Goal: Understand process/instructions: Learn how to perform a task or action

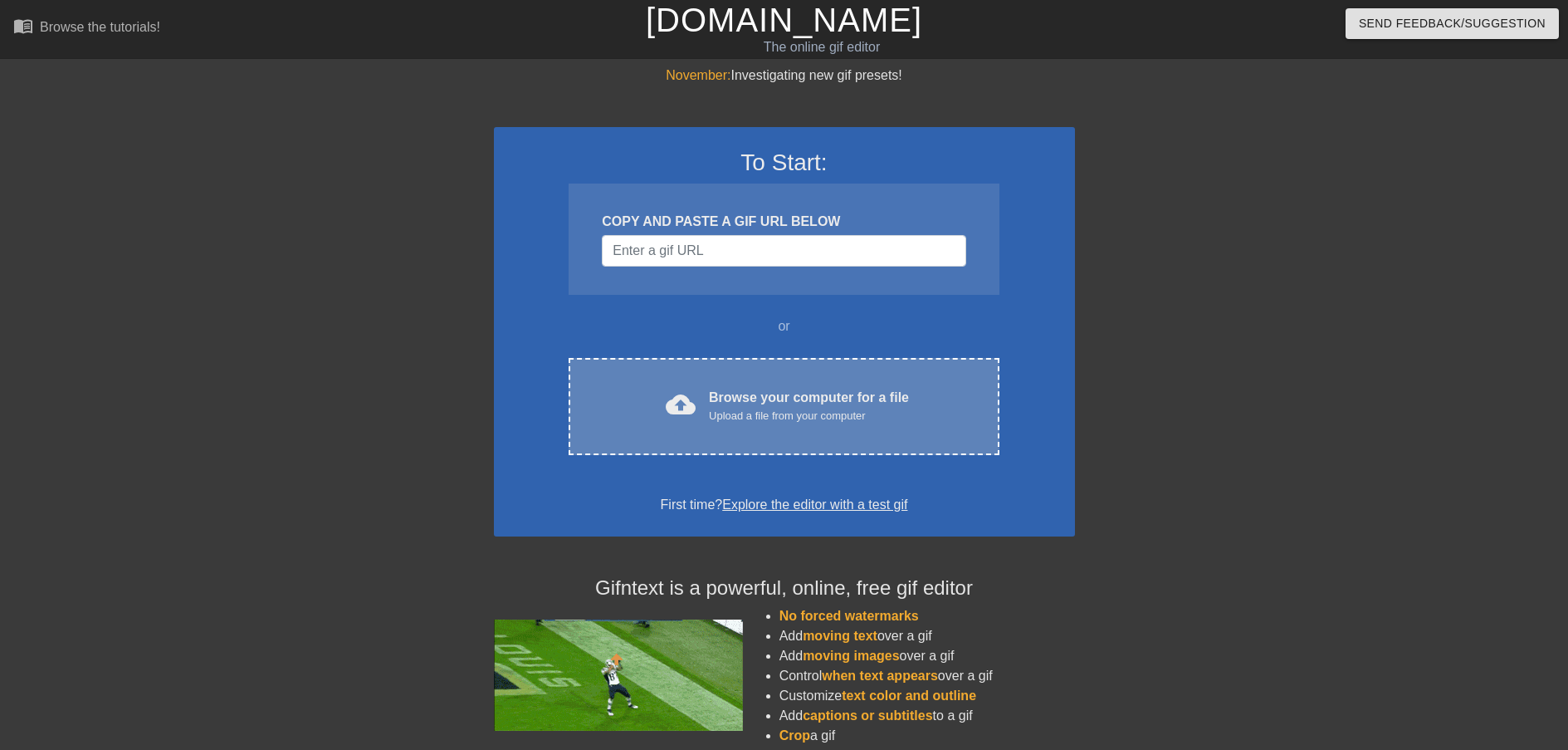
click at [778, 424] on div "cloud_upload Browse your computer for a file Upload a file from your computer C…" at bounding box center [783, 406] width 430 height 97
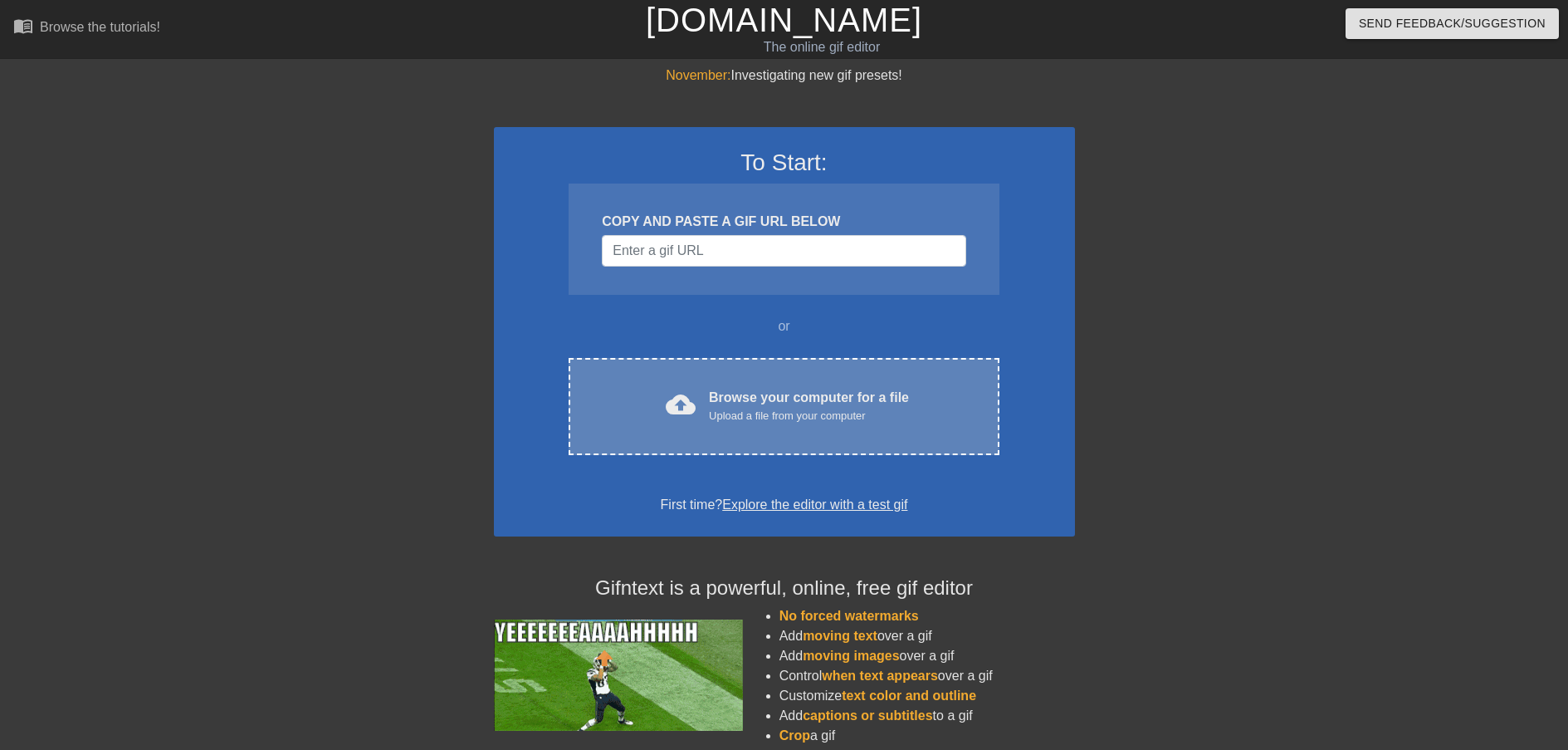
click at [927, 409] on div "cloud_upload Browse your computer for a file Upload a file from your computer" at bounding box center [784, 407] width 360 height 38
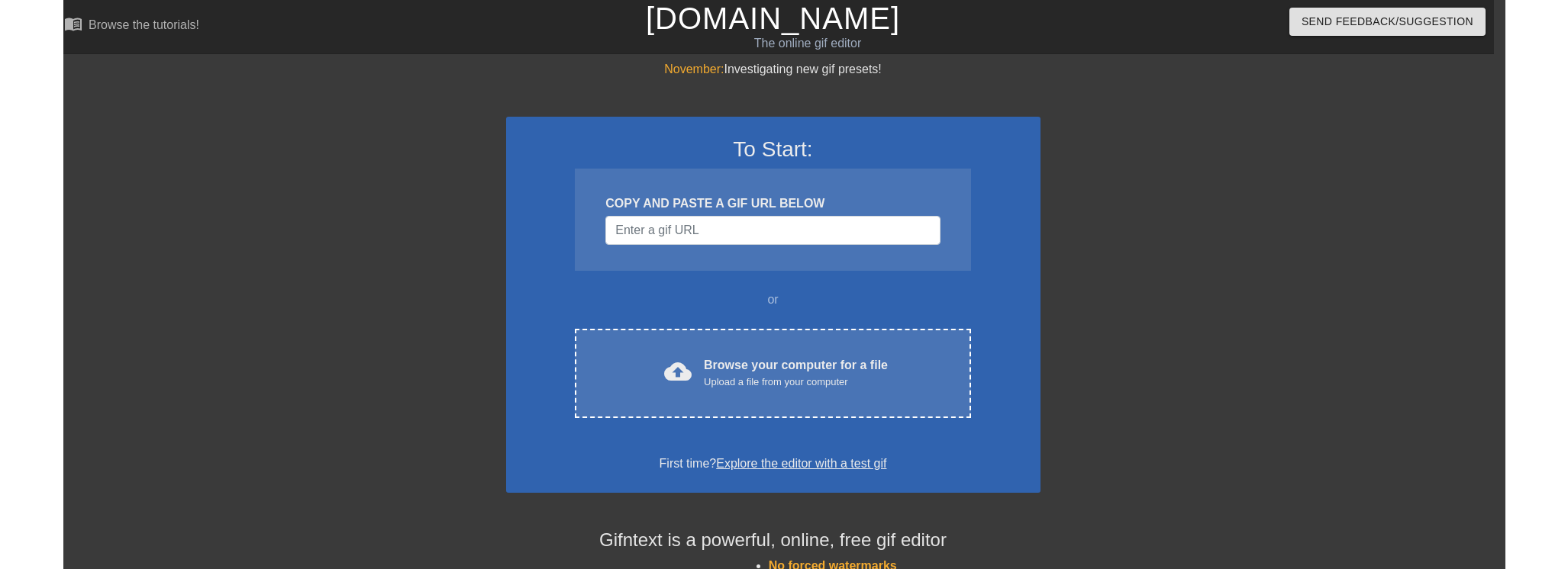
scroll to position [245, 11]
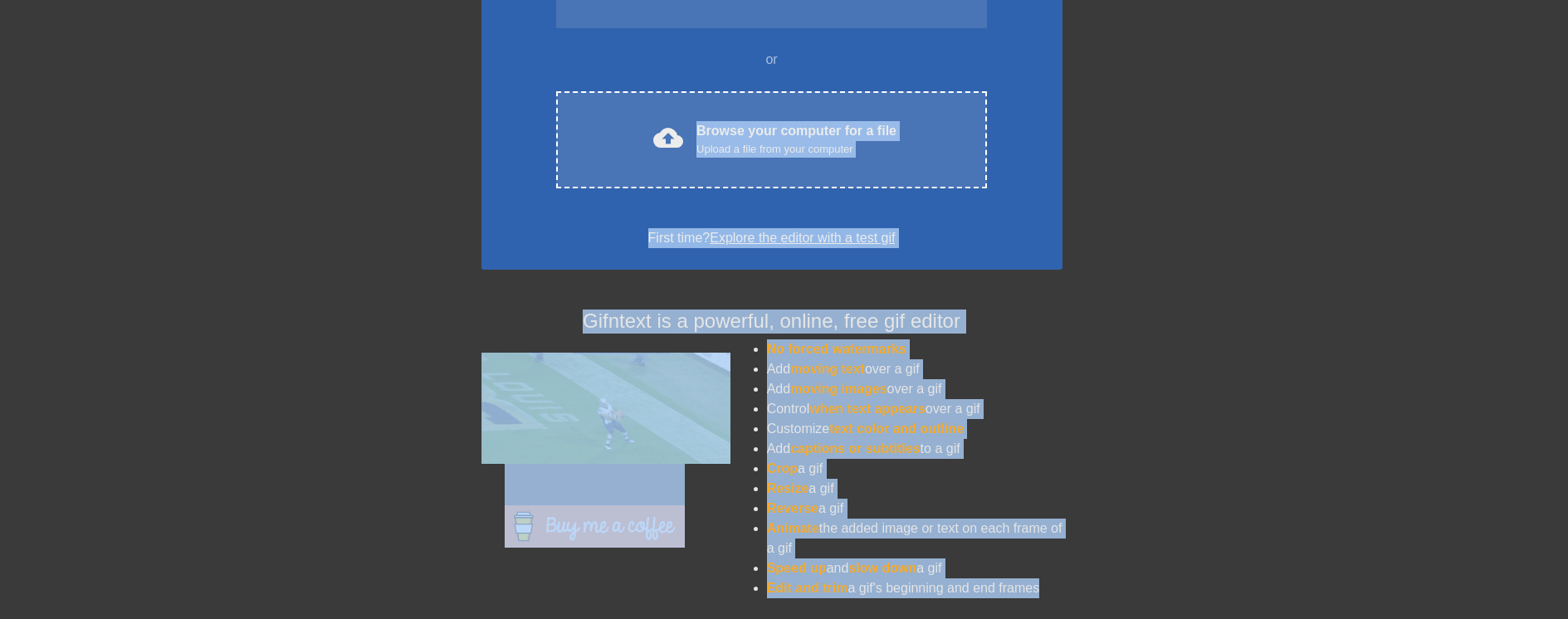
drag, startPoint x: 825, startPoint y: 376, endPoint x: 1338, endPoint y: 284, distance: 521.2
click at [1338, 284] on div "November: Investigating new gif presets! To Start: COPY AND PASTE A GIF URL BEL…" at bounding box center [771, 205] width 1568 height 813
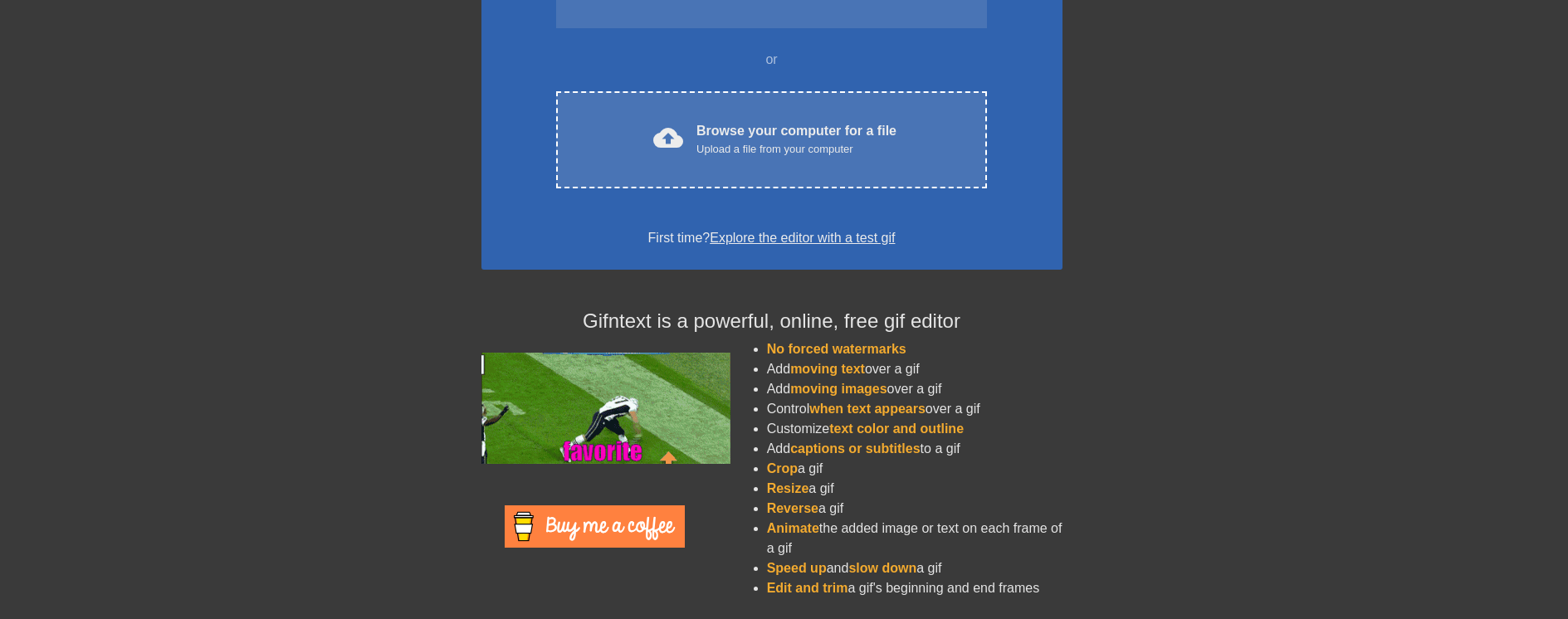
drag, startPoint x: 1745, startPoint y: 1009, endPoint x: 2351, endPoint y: 2325, distance: 1448.8
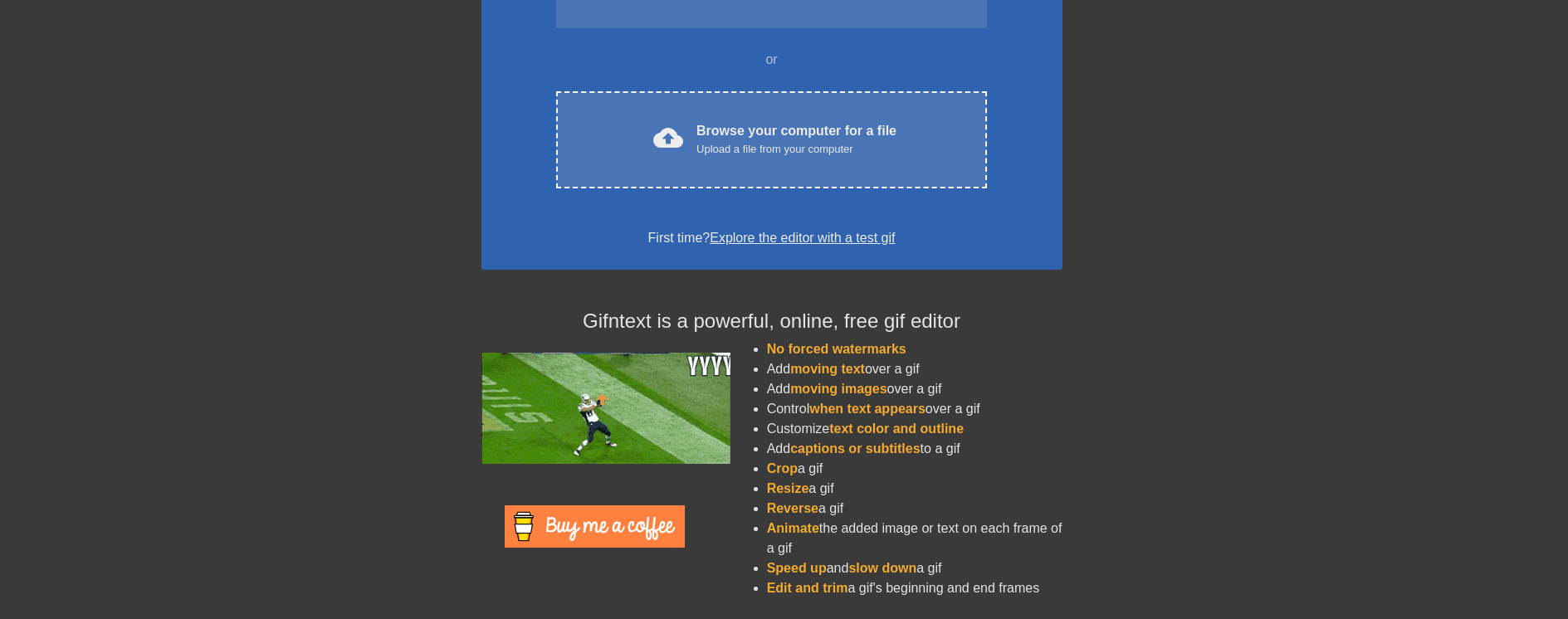
click at [1556, 619] on html "menu_book Browse the tutorials! [DOMAIN_NAME] The online gif editor Send Feedba…" at bounding box center [771, 177] width 1568 height 886
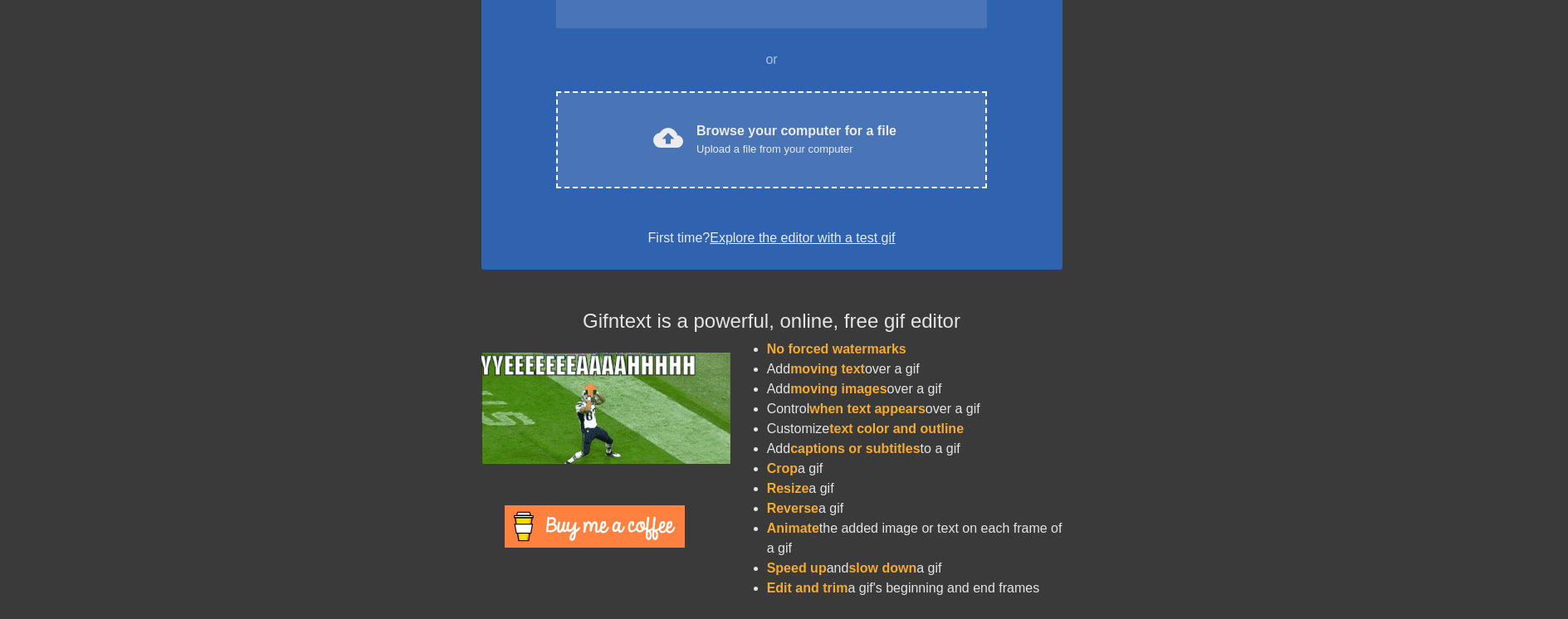
drag, startPoint x: 1452, startPoint y: 555, endPoint x: 1920, endPoint y: 1283, distance: 865.5
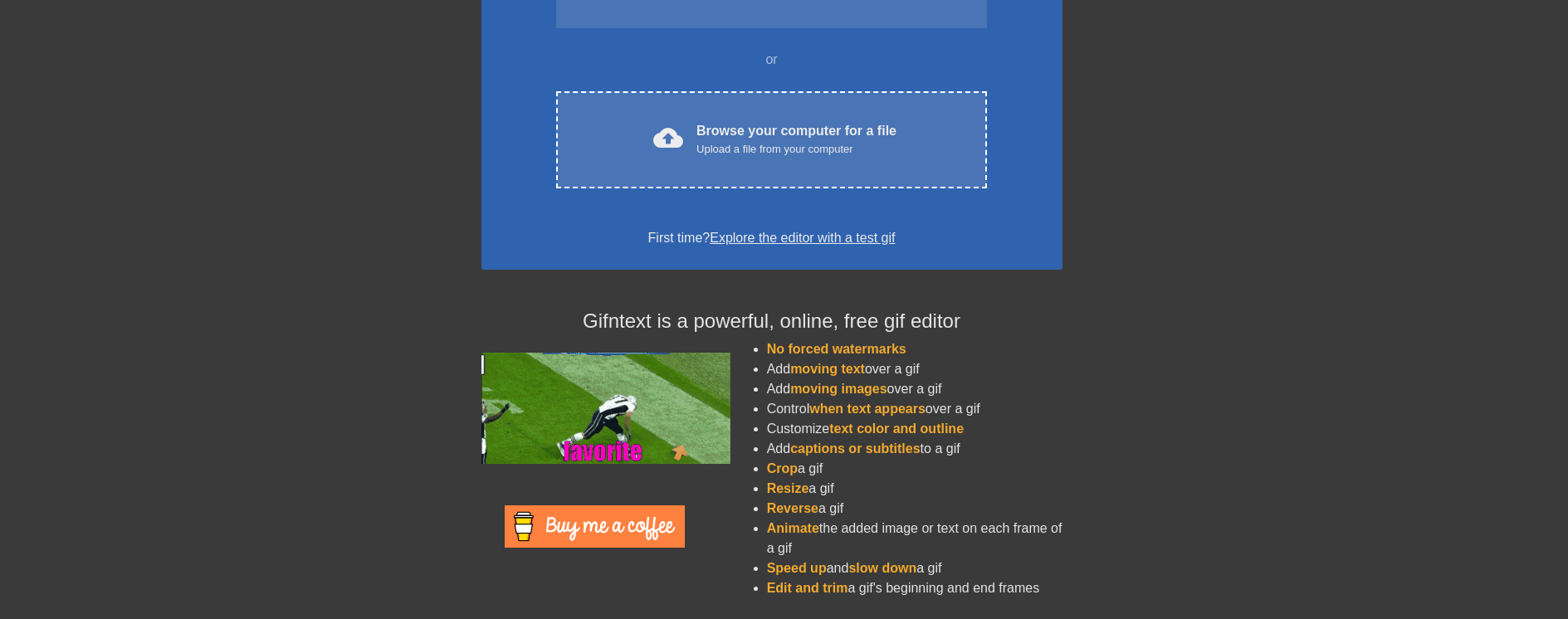
click at [1556, 619] on html "menu_book Browse the tutorials! [DOMAIN_NAME] The online gif editor Send Feedba…" at bounding box center [771, 177] width 1568 height 886
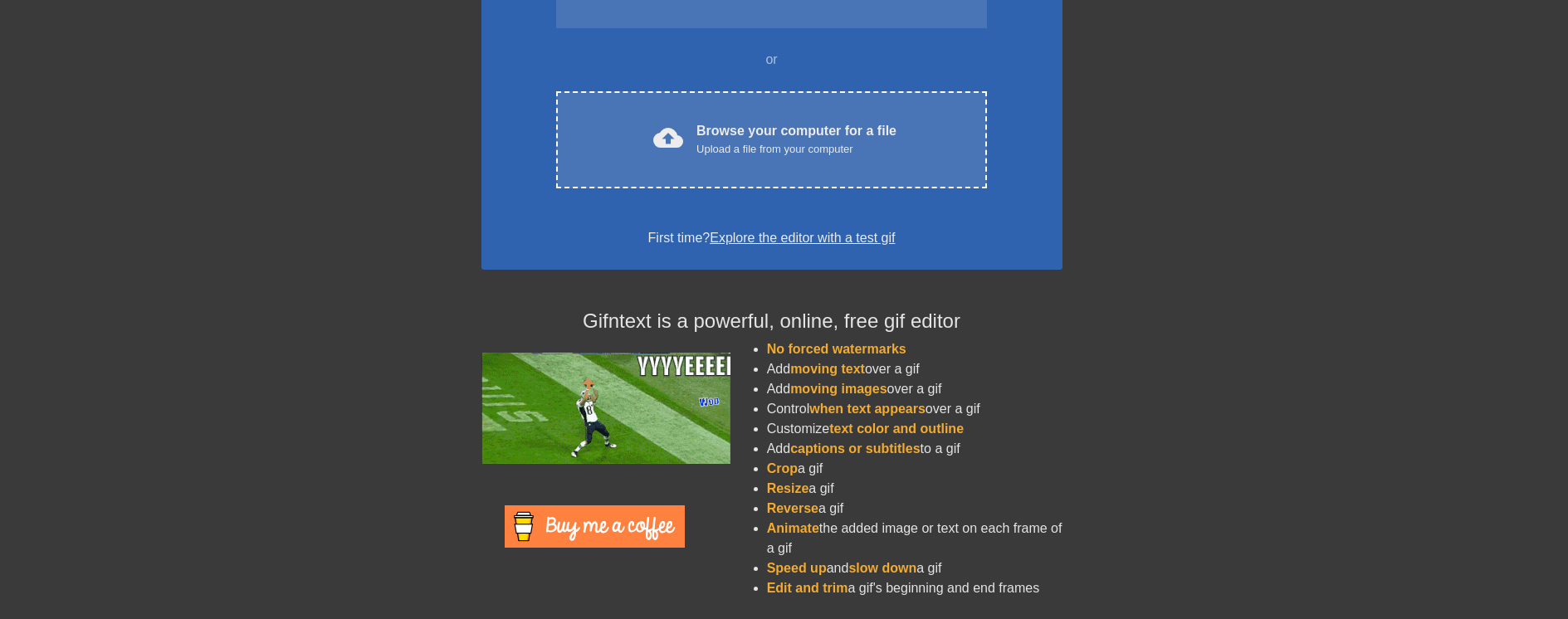
drag, startPoint x: 1560, startPoint y: 604, endPoint x: 1567, endPoint y: 627, distance: 24.0
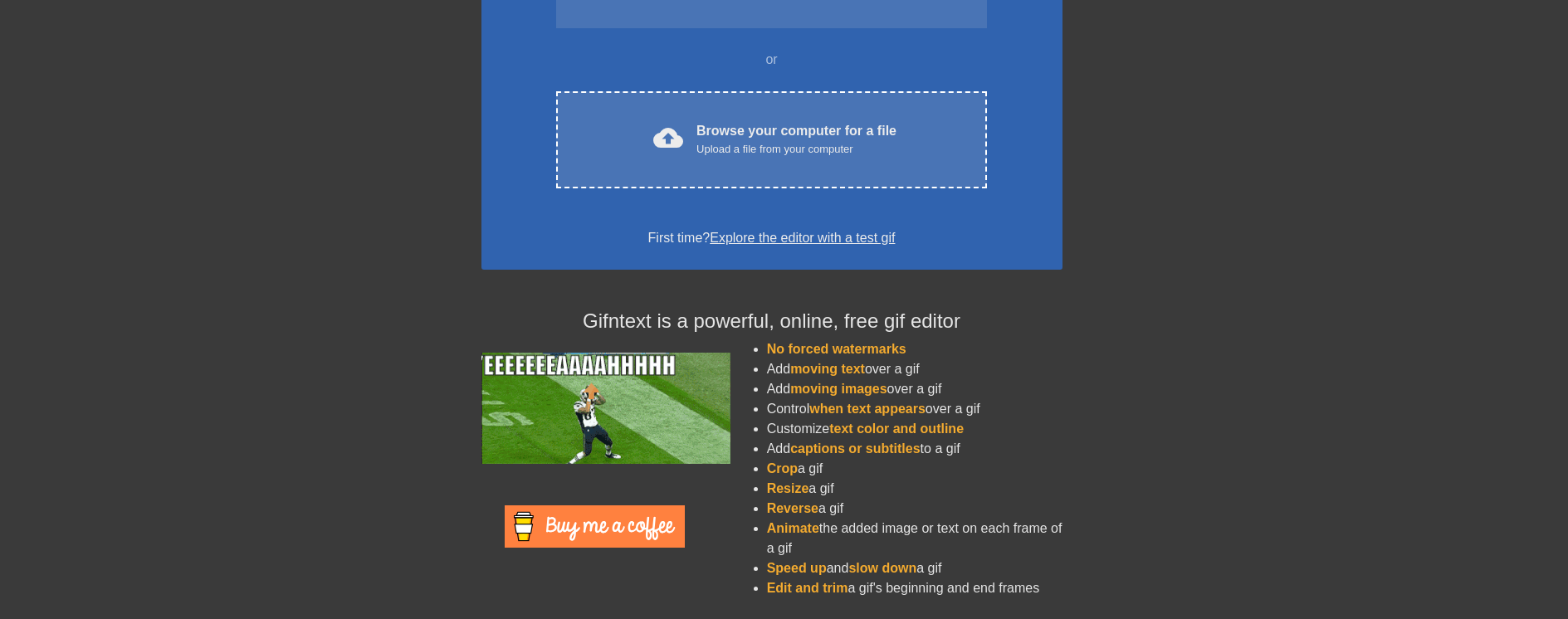
click at [1556, 619] on html "menu_book Browse the tutorials! [DOMAIN_NAME] The online gif editor Send Feedba…" at bounding box center [771, 177] width 1568 height 886
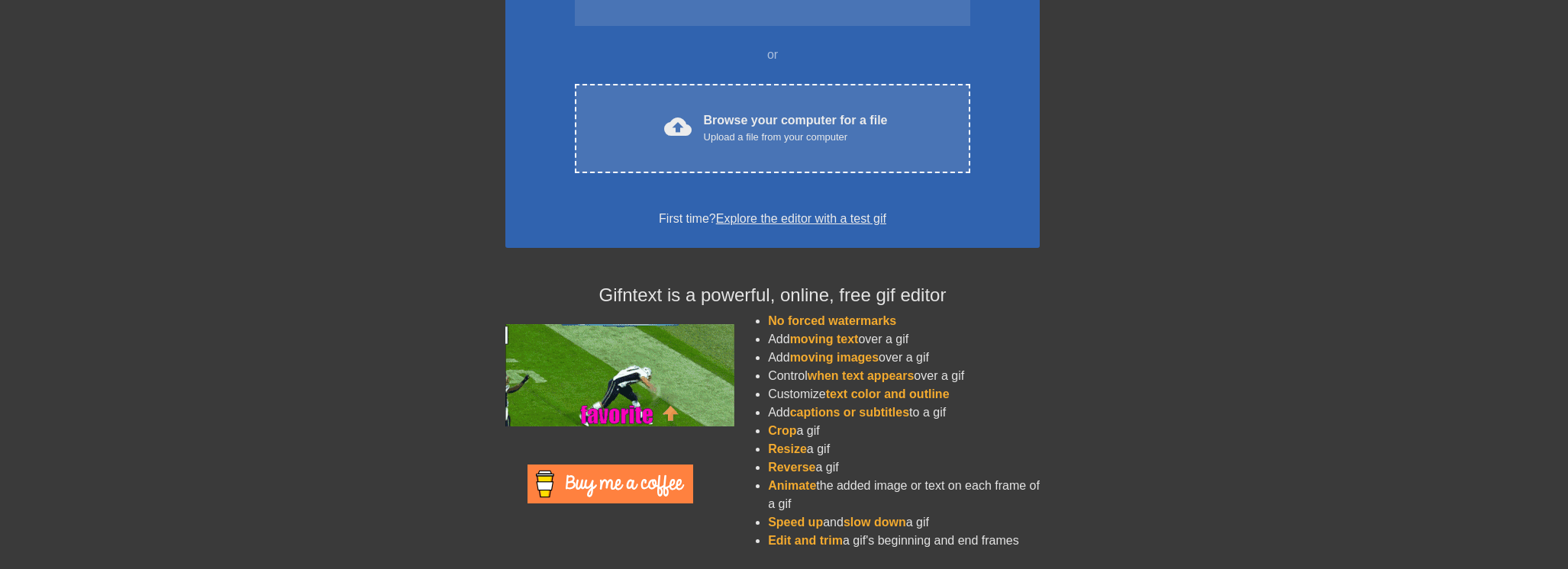
drag, startPoint x: 1360, startPoint y: 347, endPoint x: 1351, endPoint y: 347, distance: 9.0
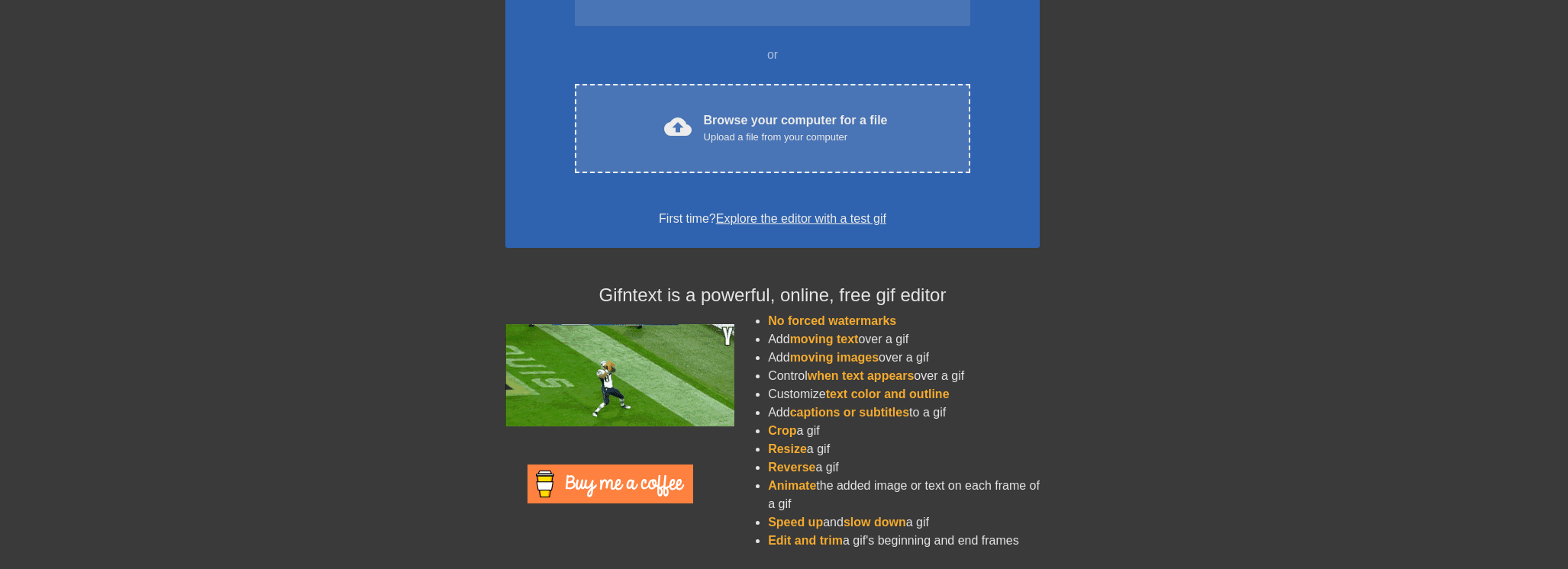
click at [1351, 347] on div "November: Investigating new gif presets! To Start: COPY AND PASTE A GIF URL BEL…" at bounding box center [772, 189] width 1568 height 747
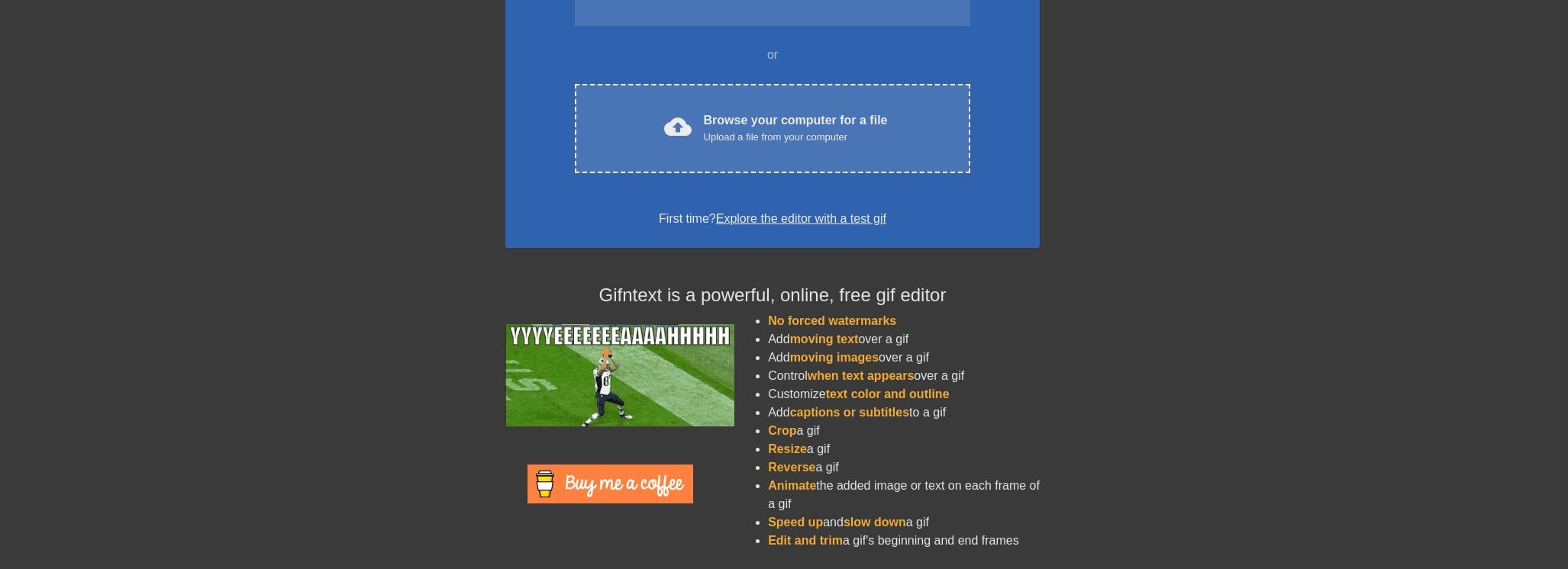
drag, startPoint x: 304, startPoint y: 457, endPoint x: 263, endPoint y: 586, distance: 135.4
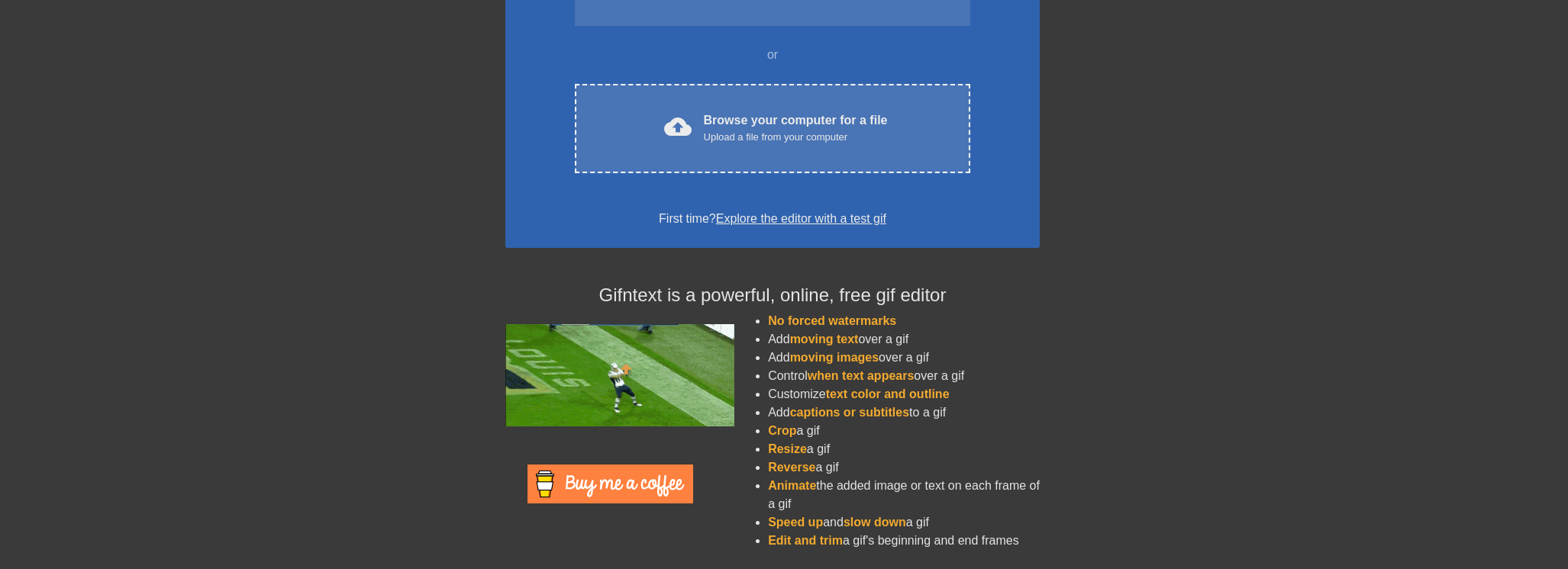
click at [263, 569] on html "menu_book Browse the tutorials! [DOMAIN_NAME] The online gif editor Send Feedba…" at bounding box center [772, 163] width 1568 height 815
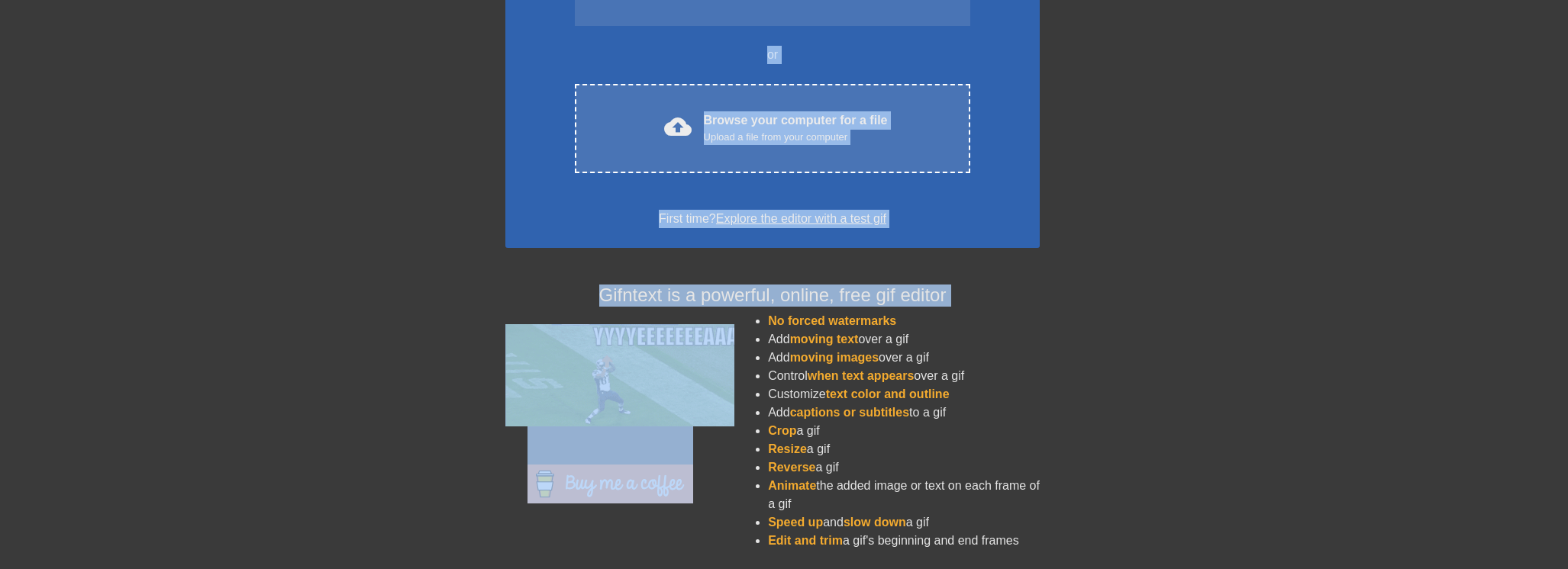
drag, startPoint x: 289, startPoint y: 250, endPoint x: 318, endPoint y: 654, distance: 405.0
click at [318, 569] on html "menu_book Browse the tutorials! [DOMAIN_NAME] The online gif editor Send Feedba…" at bounding box center [772, 163] width 1568 height 815
drag, startPoint x: 170, startPoint y: 329, endPoint x: 240, endPoint y: 767, distance: 443.6
click at [240, 570] on html "menu_book Browse the tutorials! [DOMAIN_NAME] The online gif editor Send Feedba…" at bounding box center [772, 163] width 1568 height 815
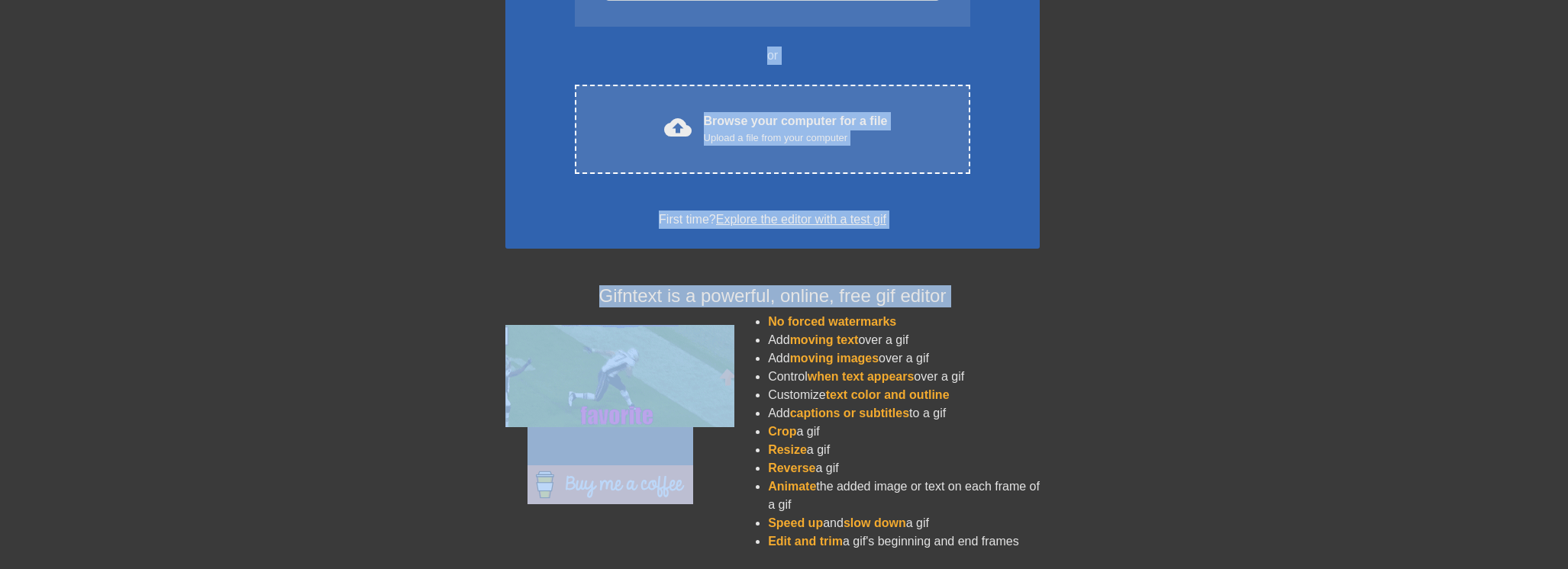
click at [508, 338] on img at bounding box center [619, 376] width 229 height 102
drag, startPoint x: 508, startPoint y: 338, endPoint x: 496, endPoint y: 347, distance: 15.0
click at [496, 345] on div at bounding box center [610, 444] width 232 height 238
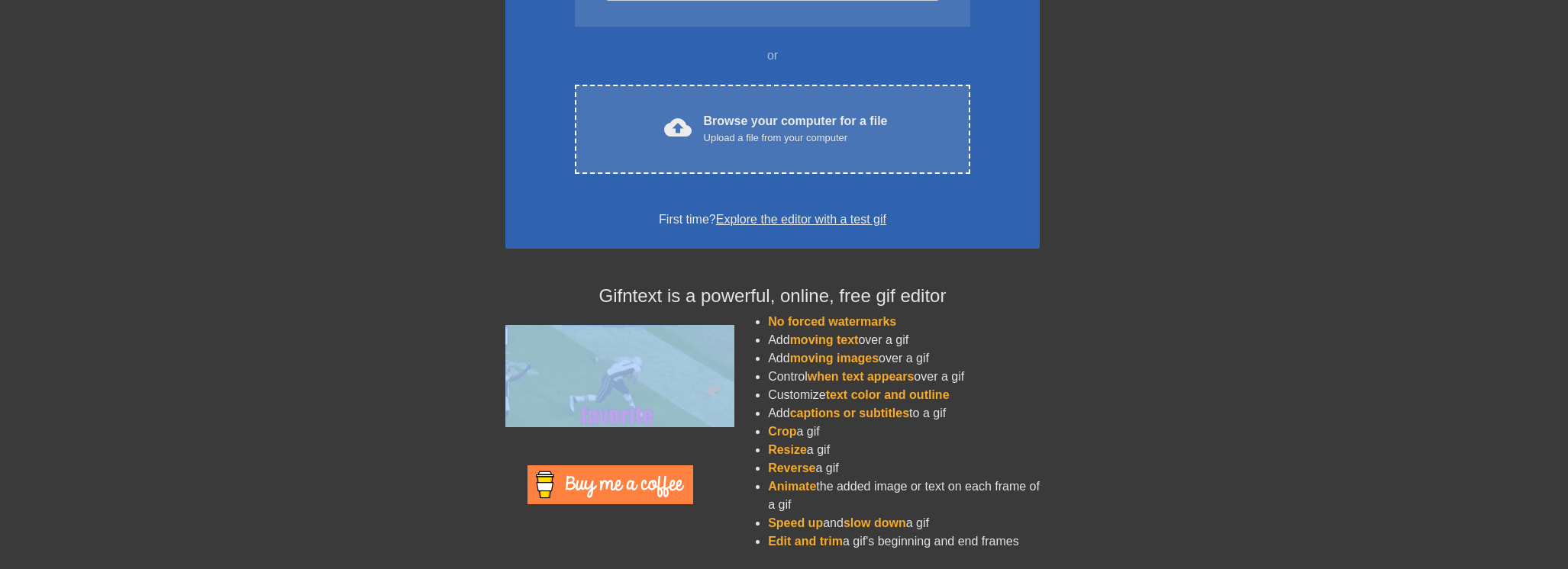
drag, startPoint x: 496, startPoint y: 351, endPoint x: 434, endPoint y: 352, distance: 62.0
click at [464, 362] on div "November: Investigating new gif presets! To Start: COPY AND PASTE A GIF URL BEL…" at bounding box center [772, 189] width 1568 height 747
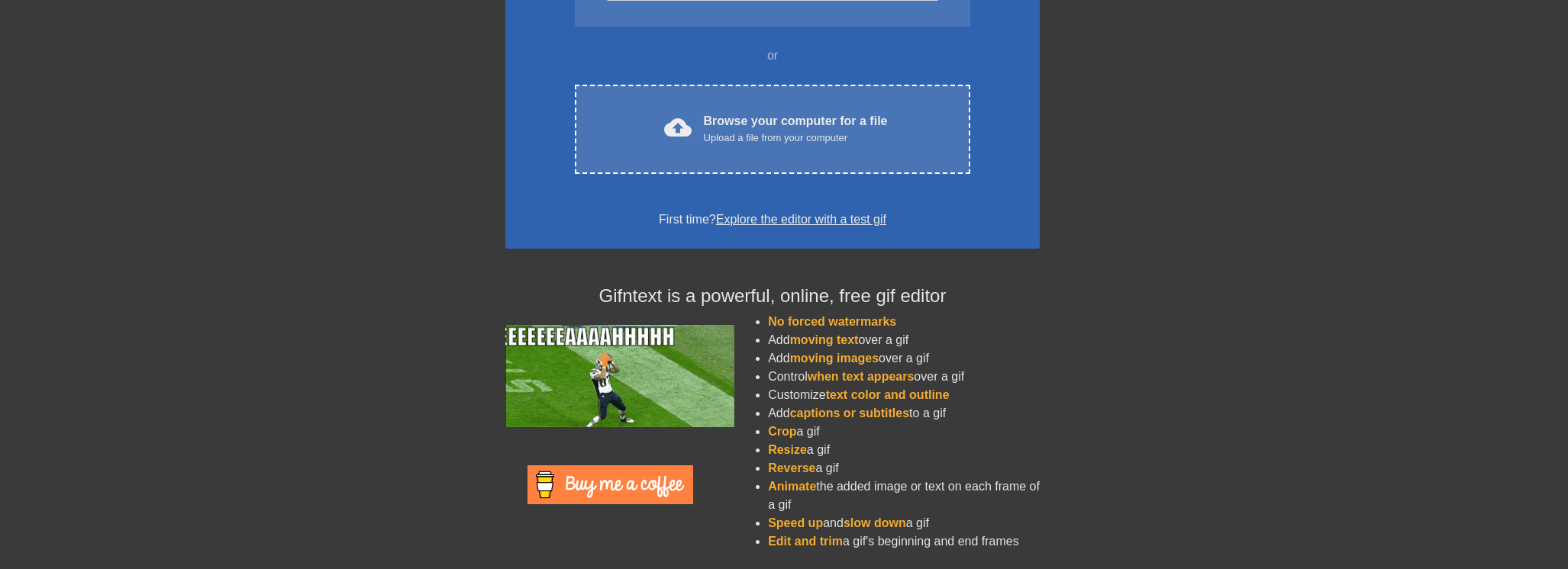
drag, startPoint x: 205, startPoint y: 310, endPoint x: 186, endPoint y: 320, distance: 21.5
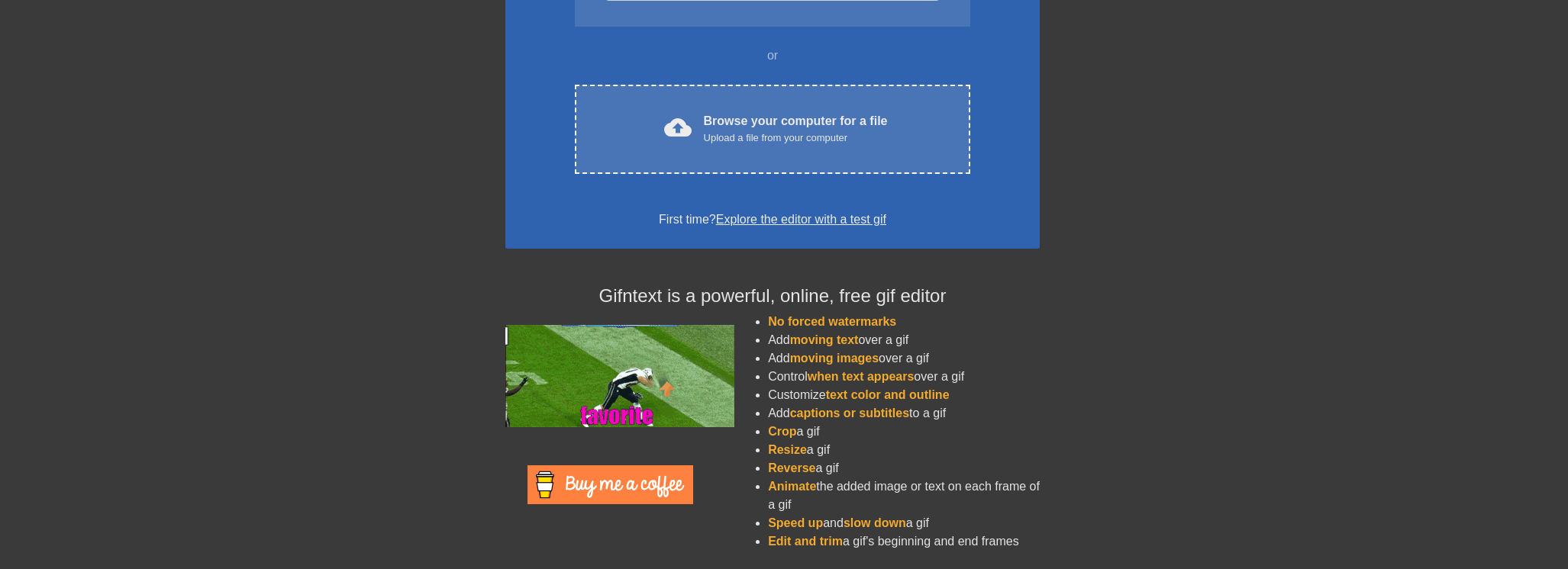
click at [186, 320] on div "November: Investigating new gif presets! To Start: COPY AND PASTE A GIF URL BEL…" at bounding box center [772, 189] width 1568 height 747
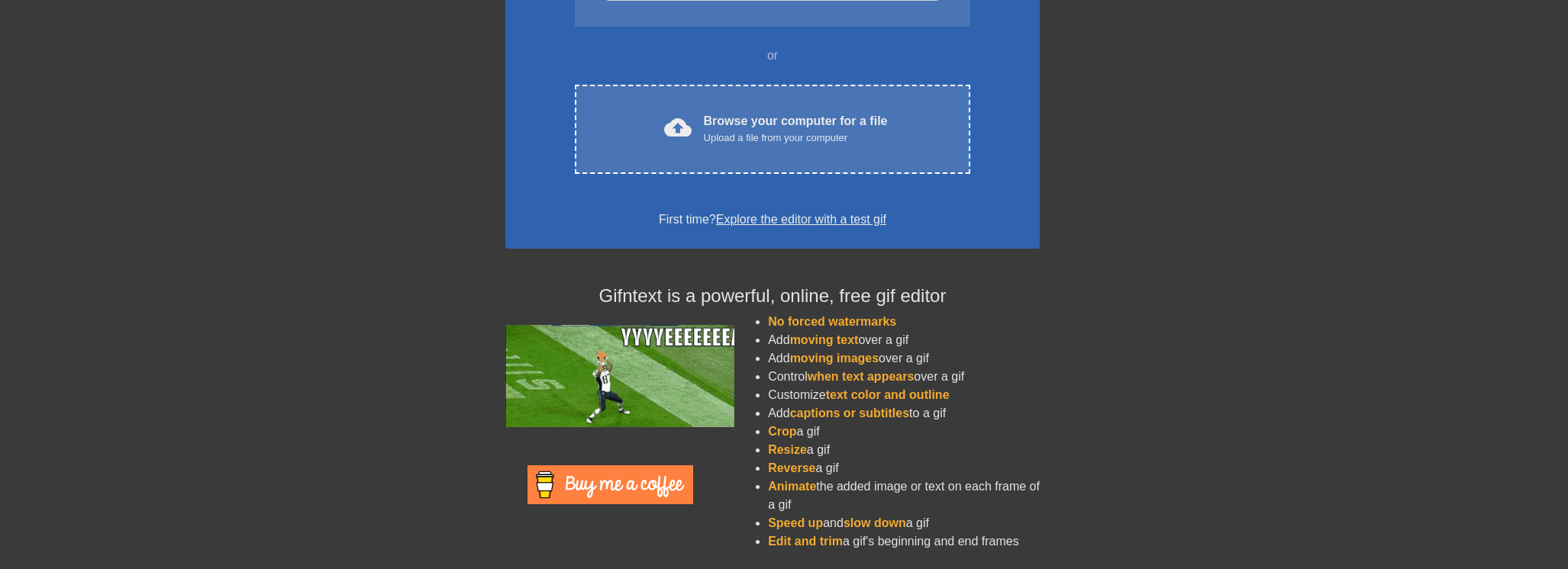
click at [184, 320] on div "November: Investigating new gif presets! To Start: COPY AND PASTE A GIF URL BEL…" at bounding box center [772, 189] width 1568 height 747
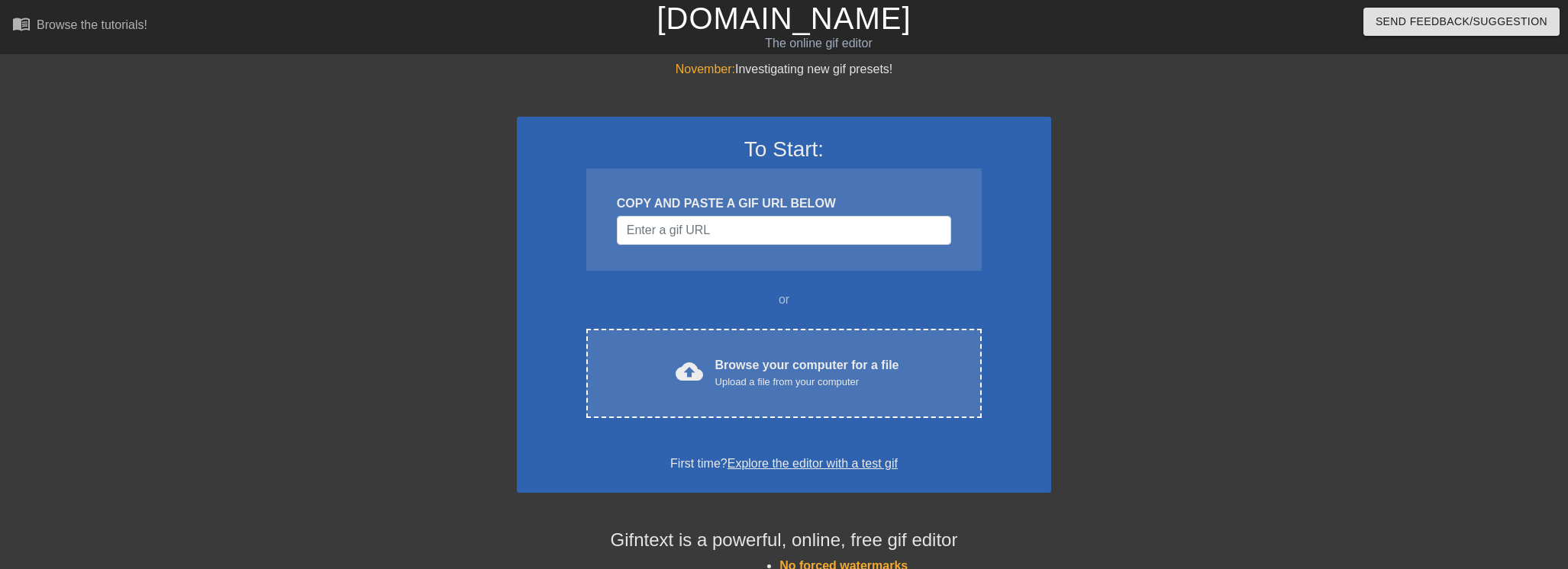
scroll to position [244, 11]
